Goal: Find specific page/section: Find specific page/section

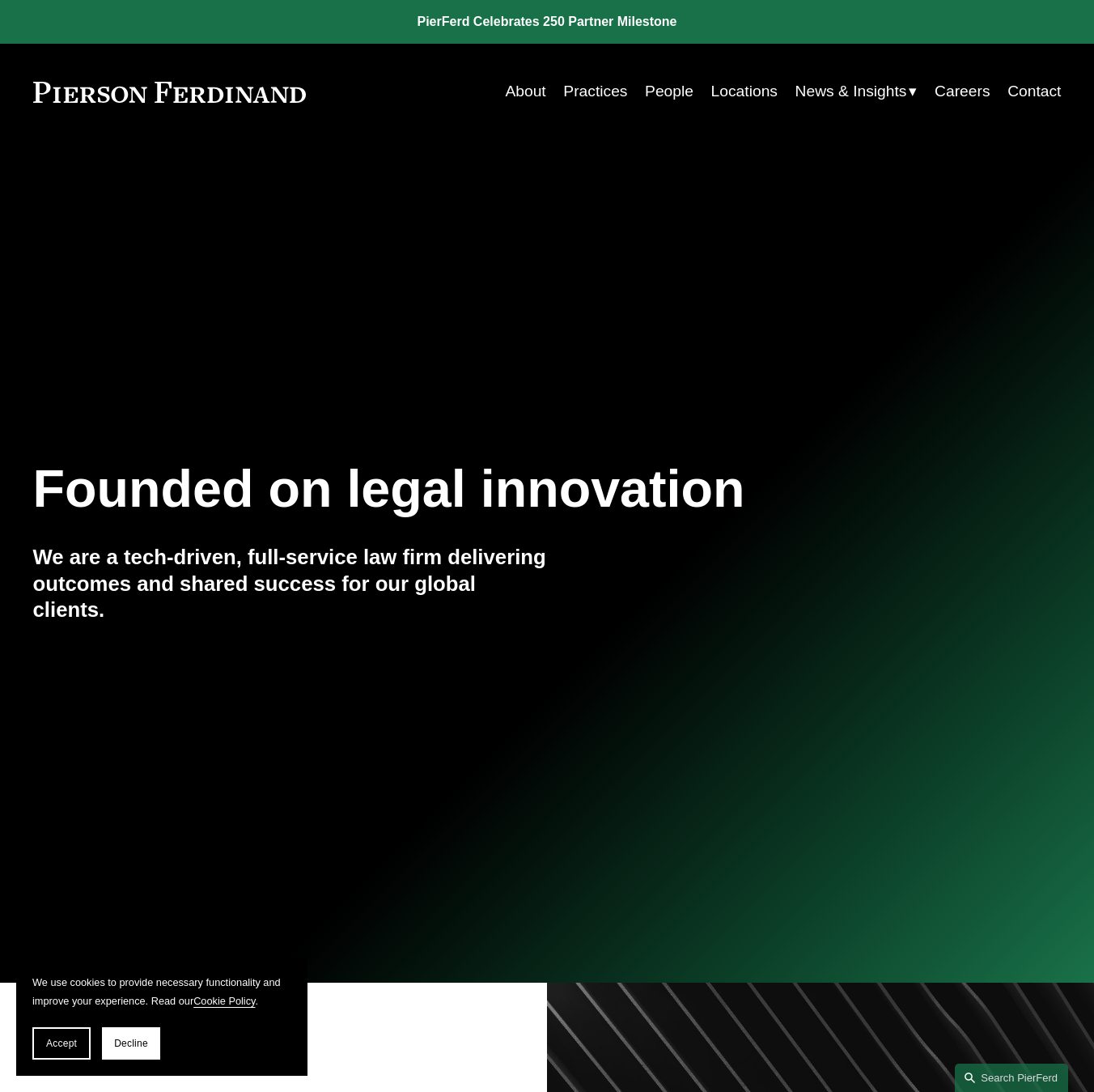
click at [661, 95] on link "People" at bounding box center [669, 91] width 49 height 30
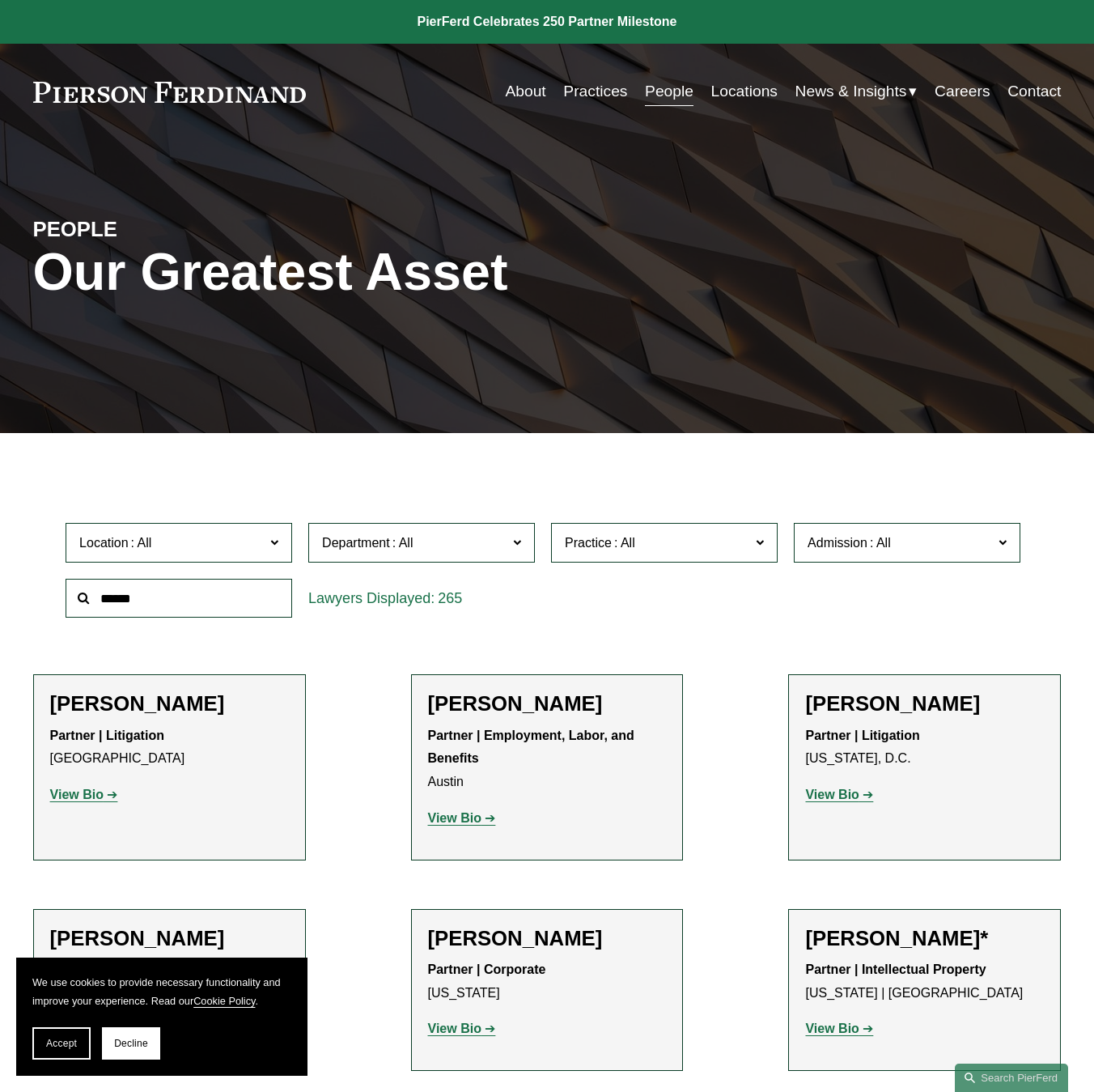
click at [169, 542] on span "Location" at bounding box center [171, 542] width 185 height 22
click at [432, 547] on span "Department" at bounding box center [414, 542] width 185 height 22
click at [613, 541] on span at bounding box center [624, 542] width 25 height 14
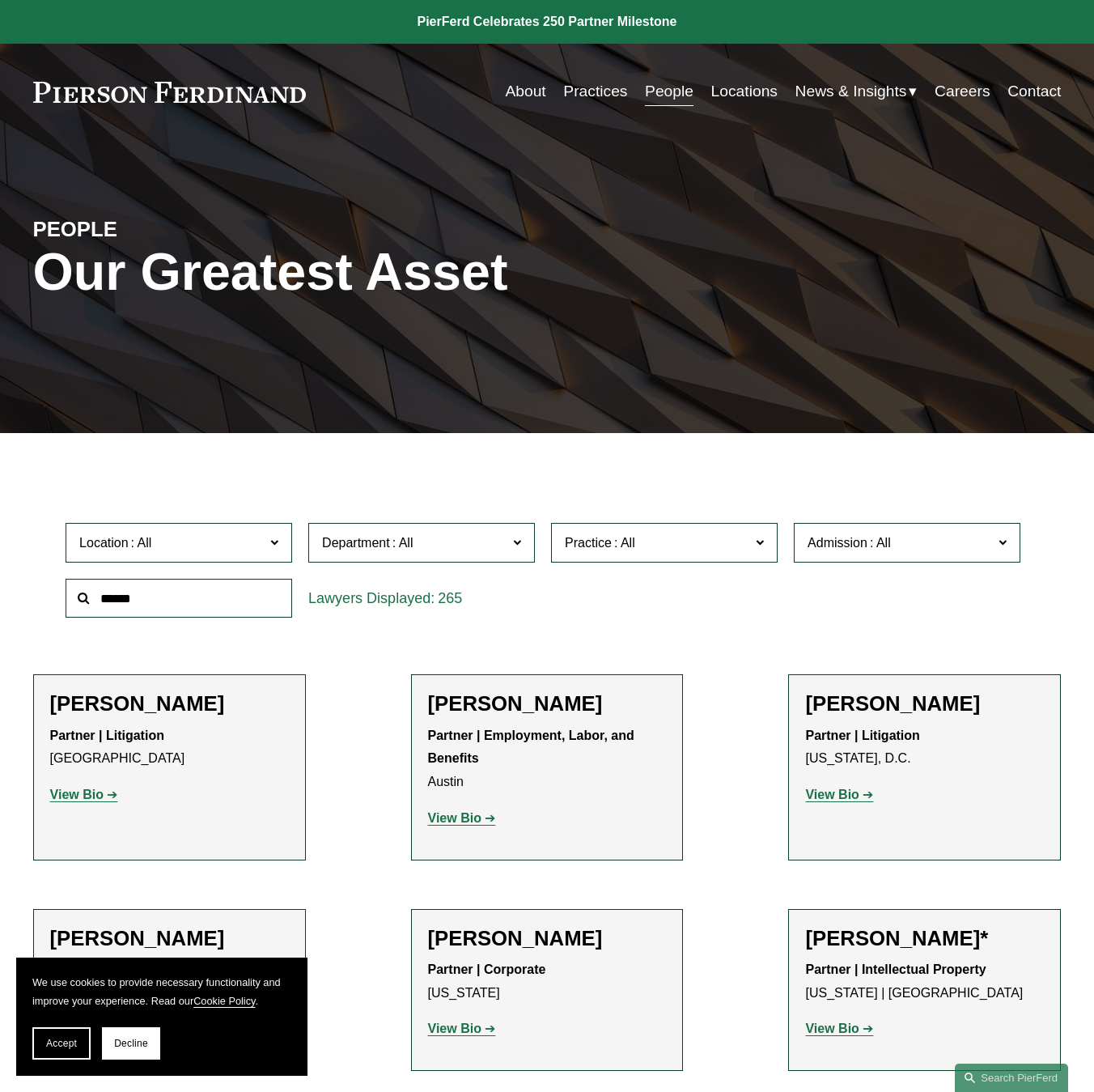
click at [613, 541] on span at bounding box center [624, 542] width 25 height 14
click at [283, 604] on input "text" at bounding box center [178, 598] width 226 height 39
type input "******"
